Goal: Transaction & Acquisition: Purchase product/service

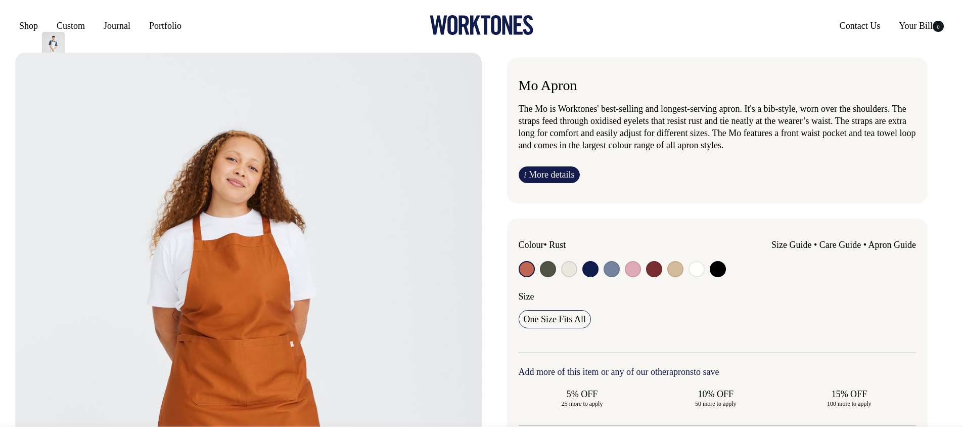
click at [551, 272] on input "radio" at bounding box center [548, 269] width 16 height 16
radio input "true"
select select "Olive"
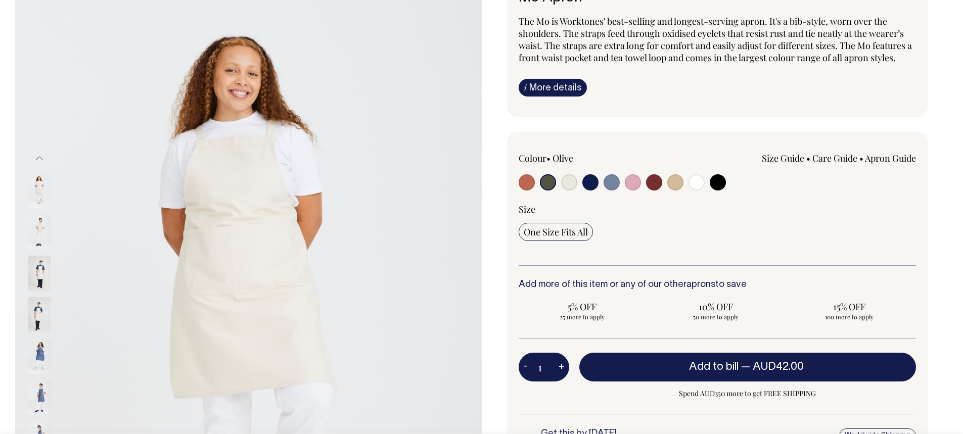
scroll to position [88, 0]
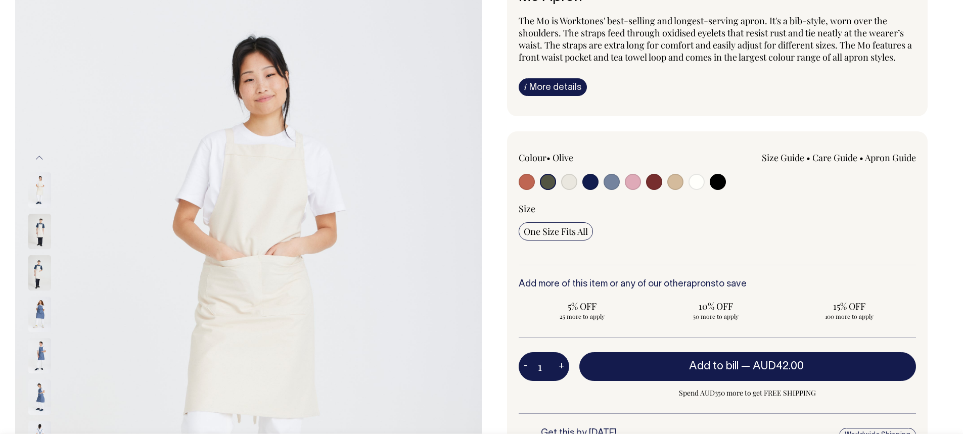
click at [553, 184] on input "radio" at bounding box center [548, 182] width 16 height 16
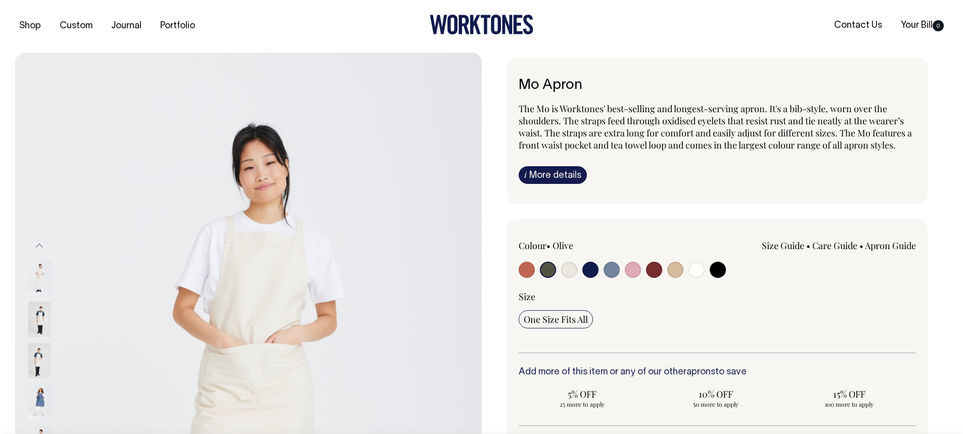
scroll to position [0, 0]
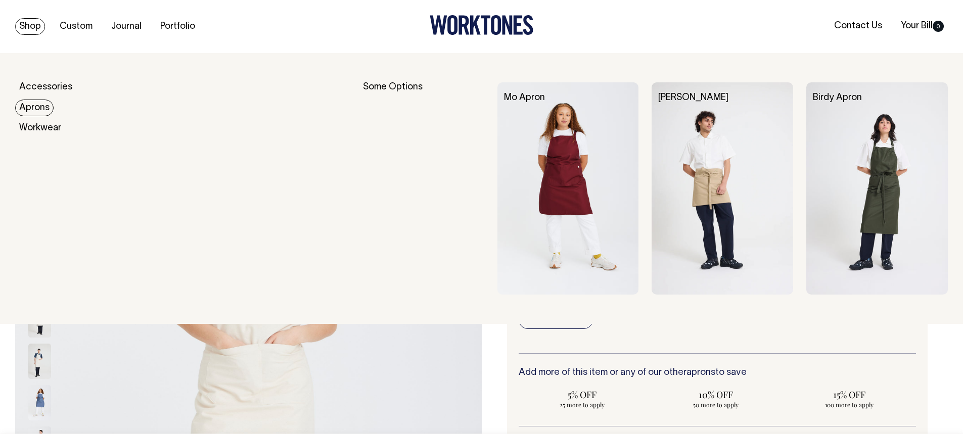
click at [29, 101] on link "Aprons" at bounding box center [34, 108] width 38 height 17
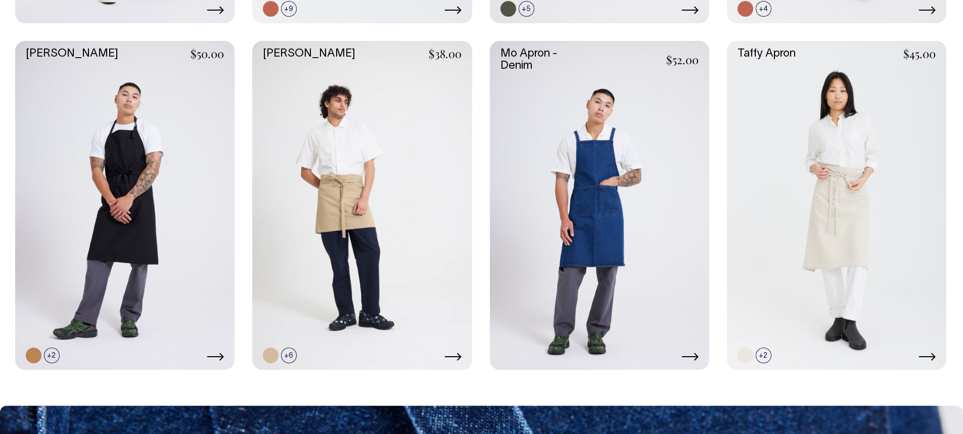
scroll to position [795, 0]
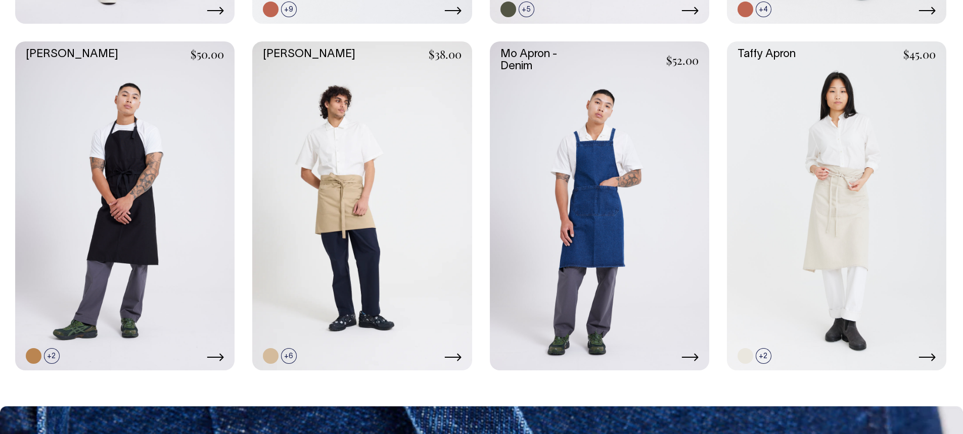
click at [591, 168] on link at bounding box center [599, 205] width 219 height 329
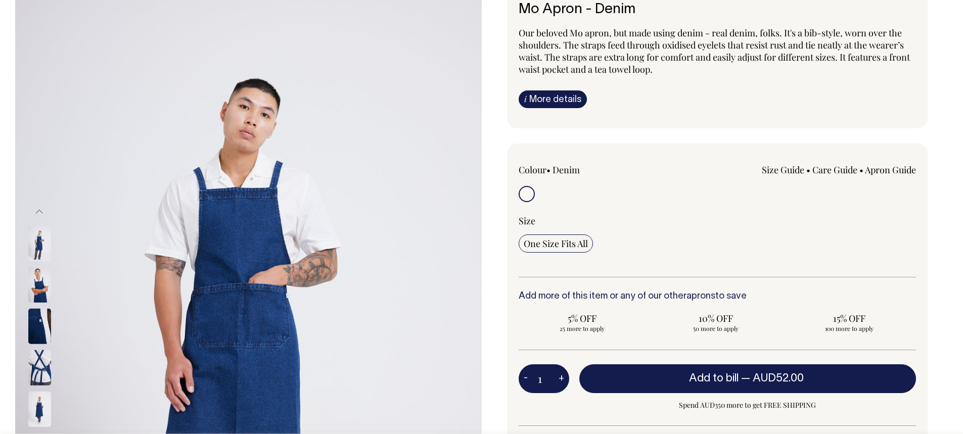
scroll to position [76, 0]
